Goal: Information Seeking & Learning: Learn about a topic

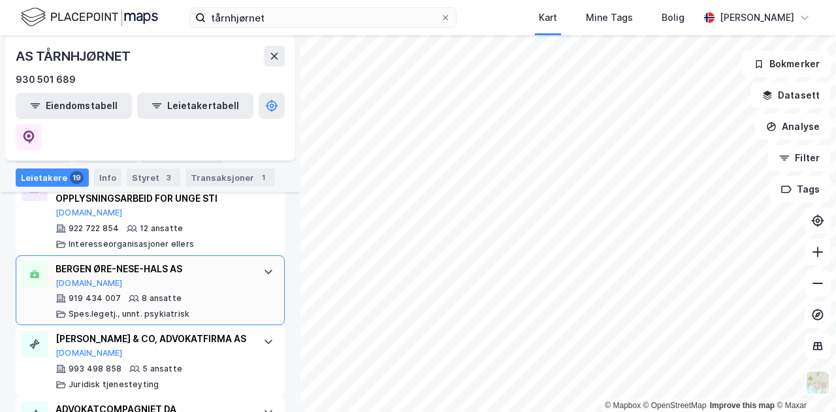
scroll to position [716, 0]
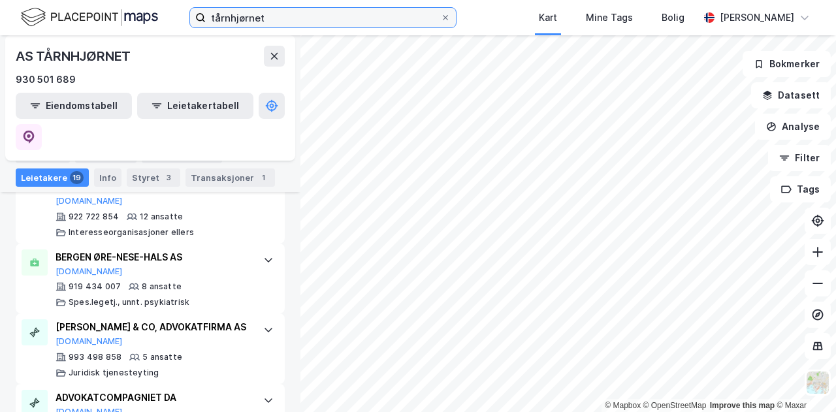
click at [325, 19] on input "tårnhjørnet" at bounding box center [323, 18] width 235 height 20
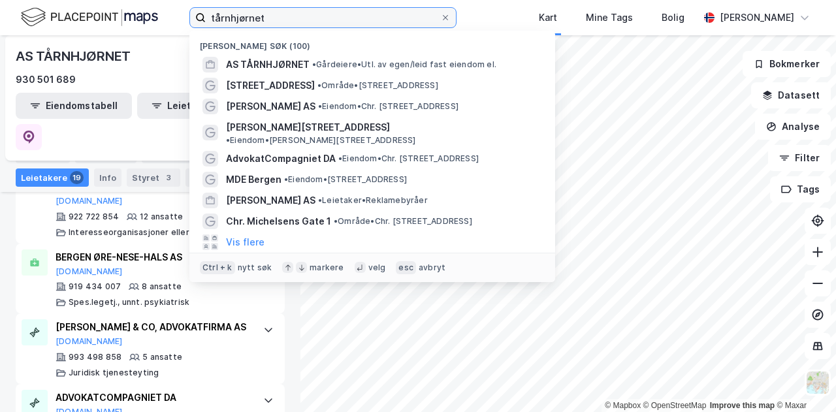
click at [325, 19] on input "tårnhjørnet" at bounding box center [323, 18] width 235 height 20
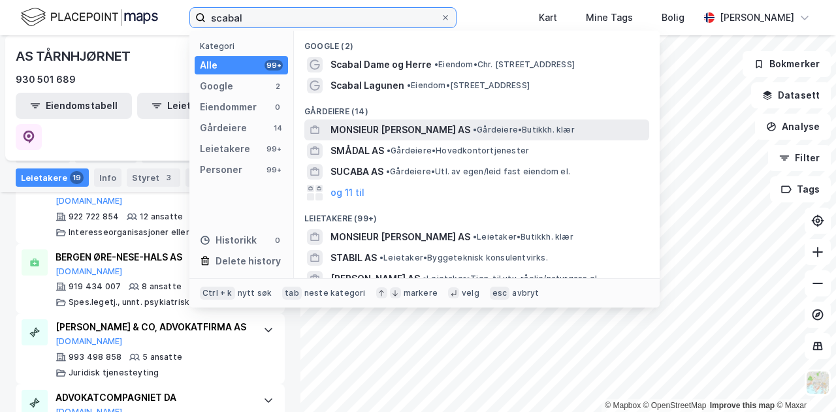
type input "scabal"
click at [391, 125] on span "MONSIEUR [PERSON_NAME] AS" at bounding box center [401, 130] width 140 height 16
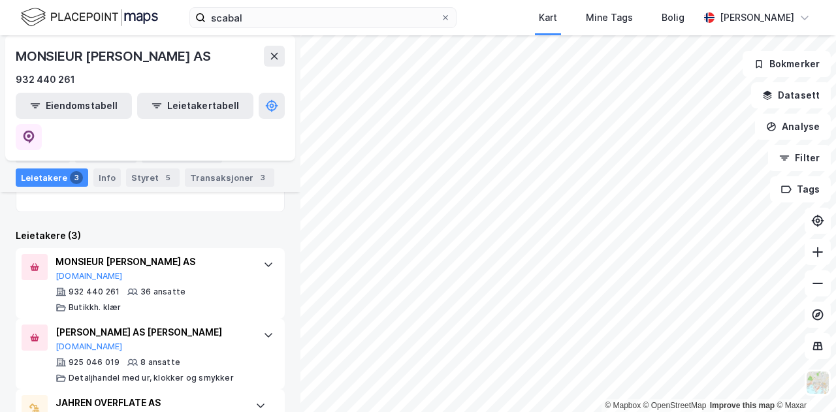
scroll to position [299, 0]
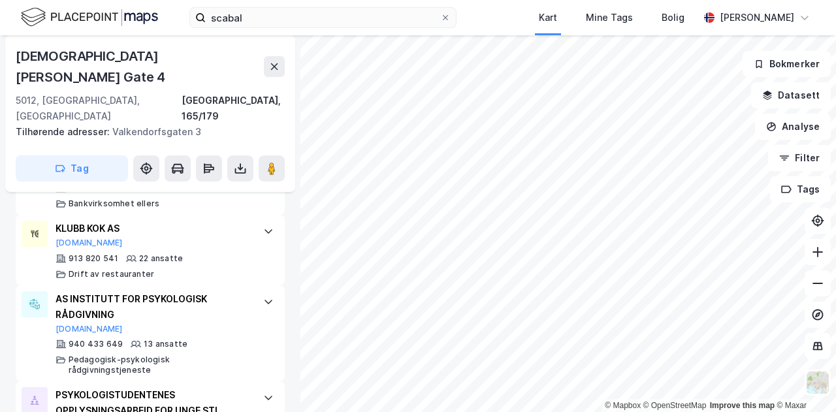
scroll to position [591, 0]
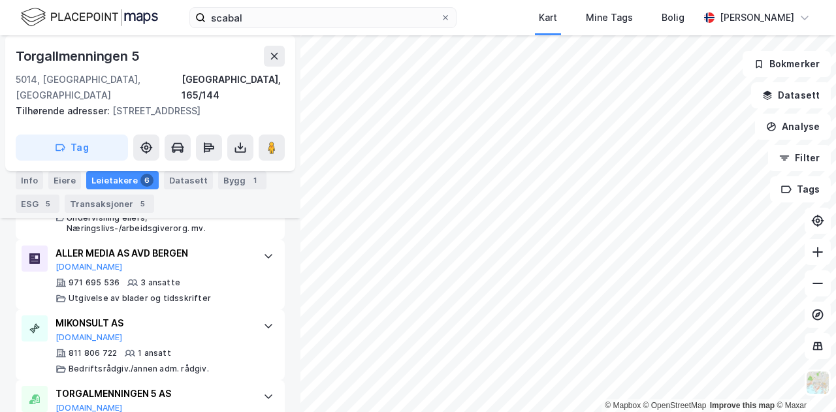
scroll to position [675, 0]
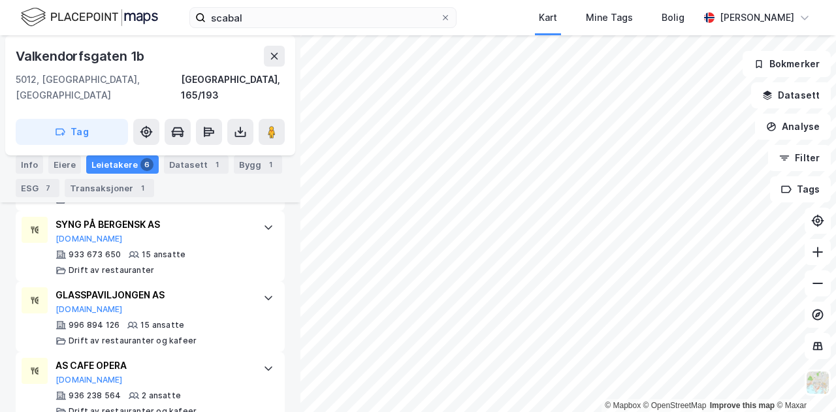
scroll to position [562, 0]
